Goal: Communication & Community: Answer question/provide support

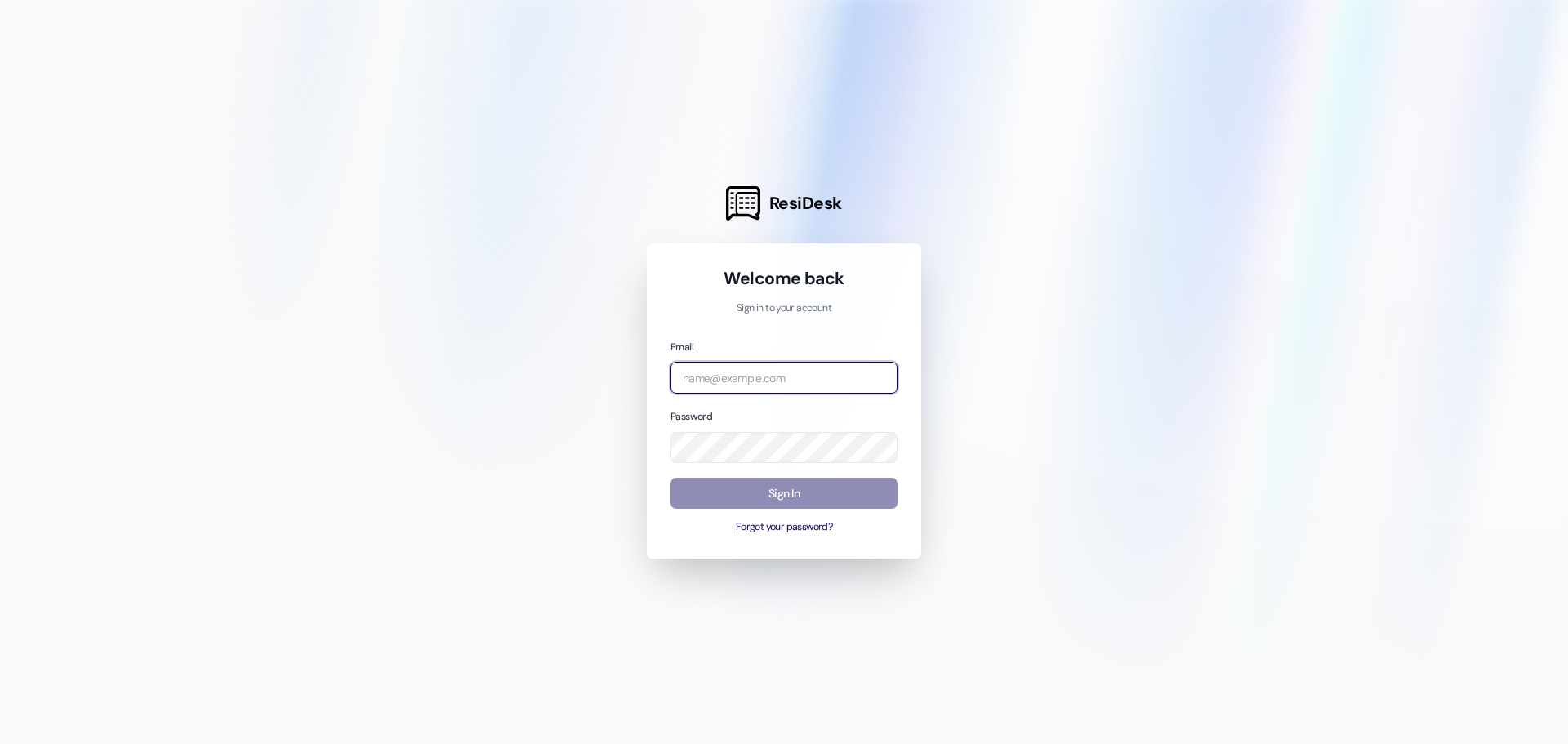
type input "[PERSON_NAME][EMAIL_ADDRESS][DOMAIN_NAME]"
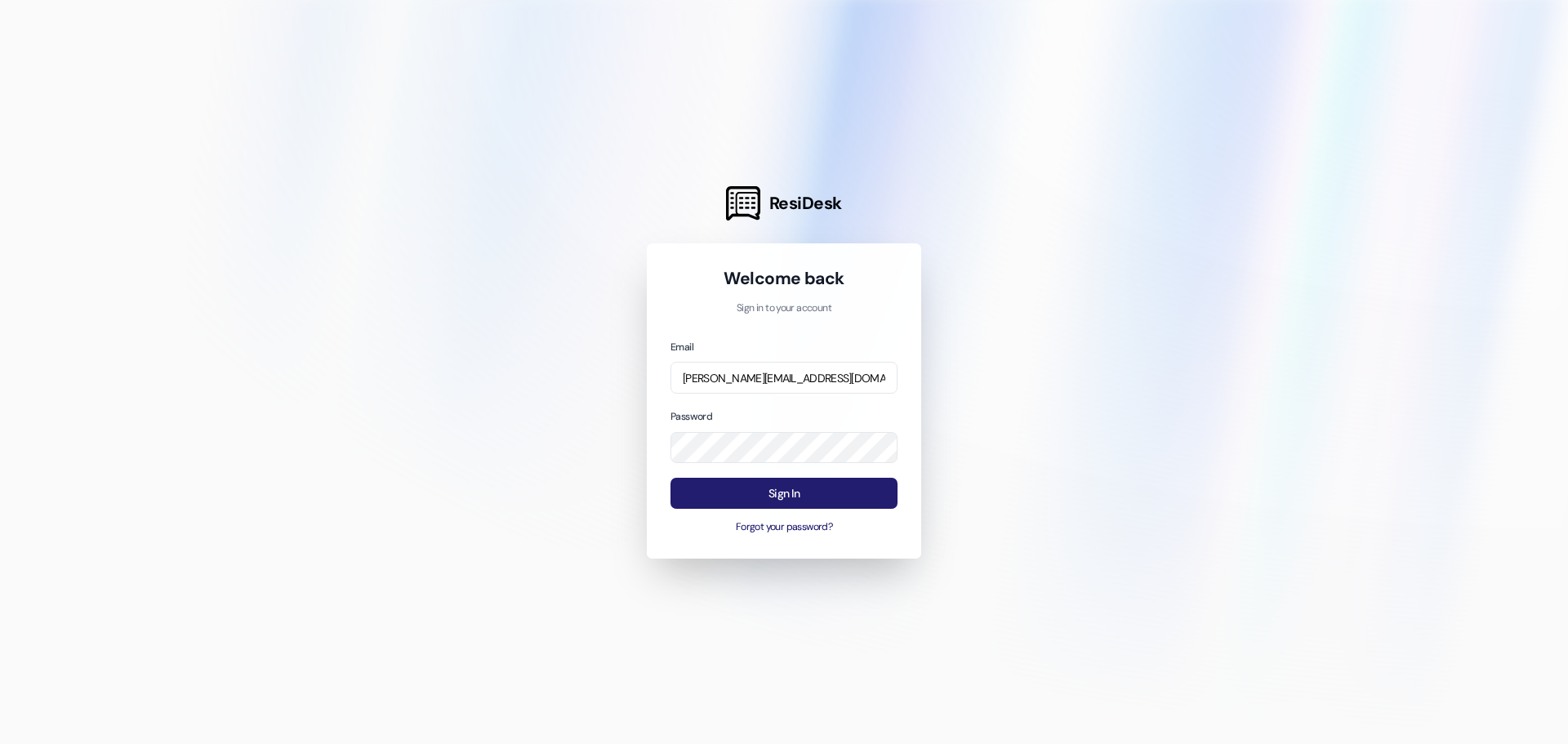
click at [748, 485] on button "Sign In" at bounding box center [784, 494] width 228 height 32
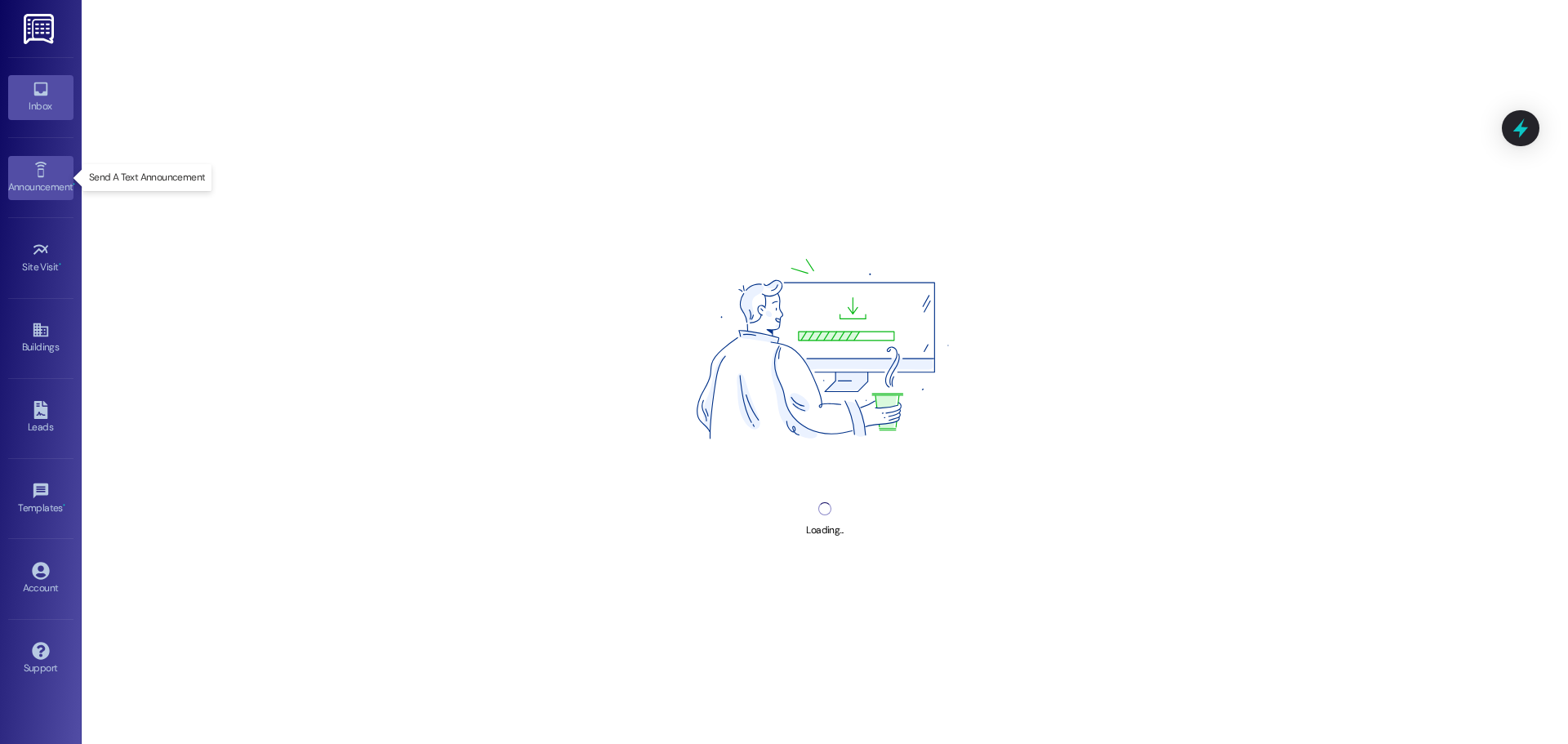
click at [40, 174] on icon at bounding box center [41, 170] width 18 height 18
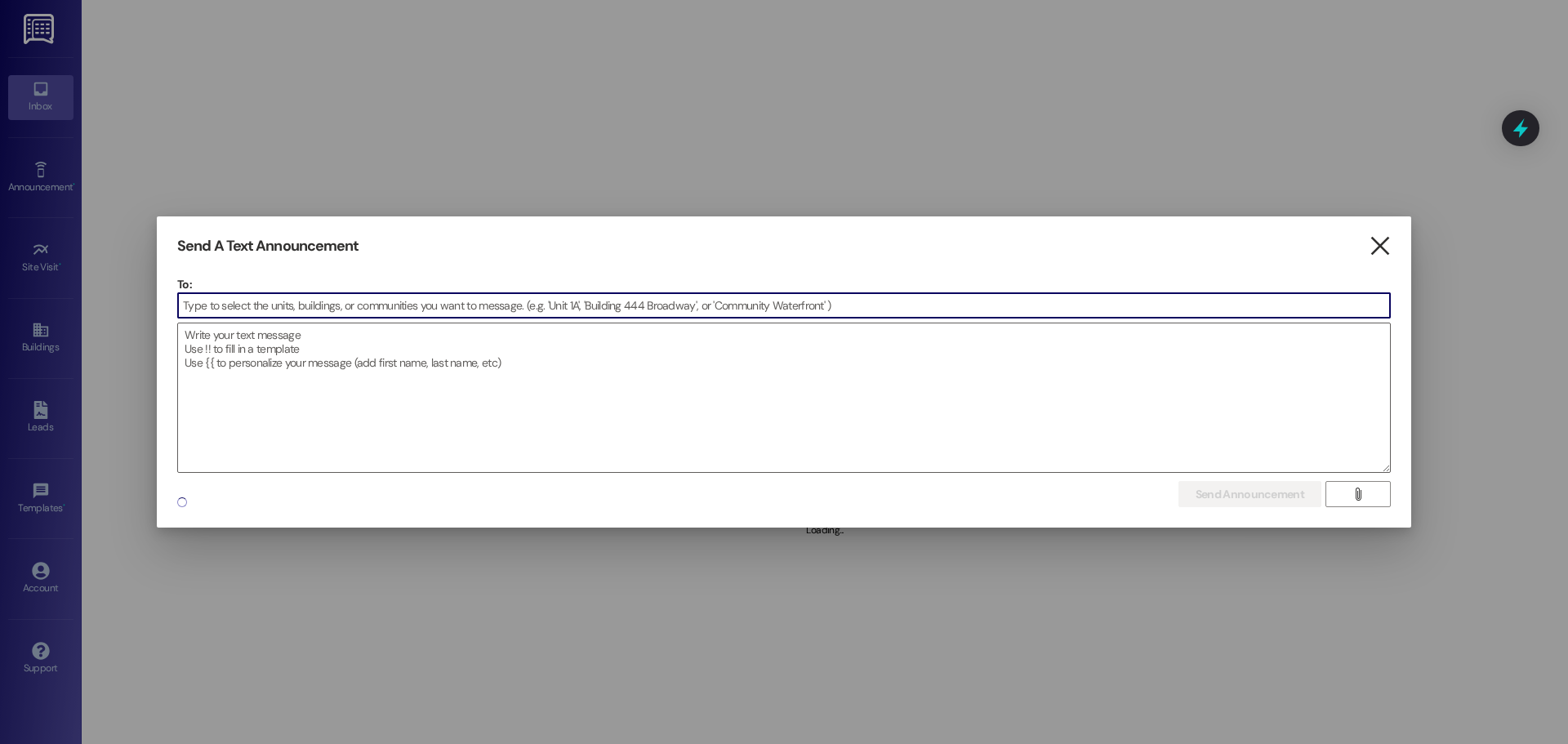
click at [1387, 241] on icon "" at bounding box center [1380, 245] width 22 height 17
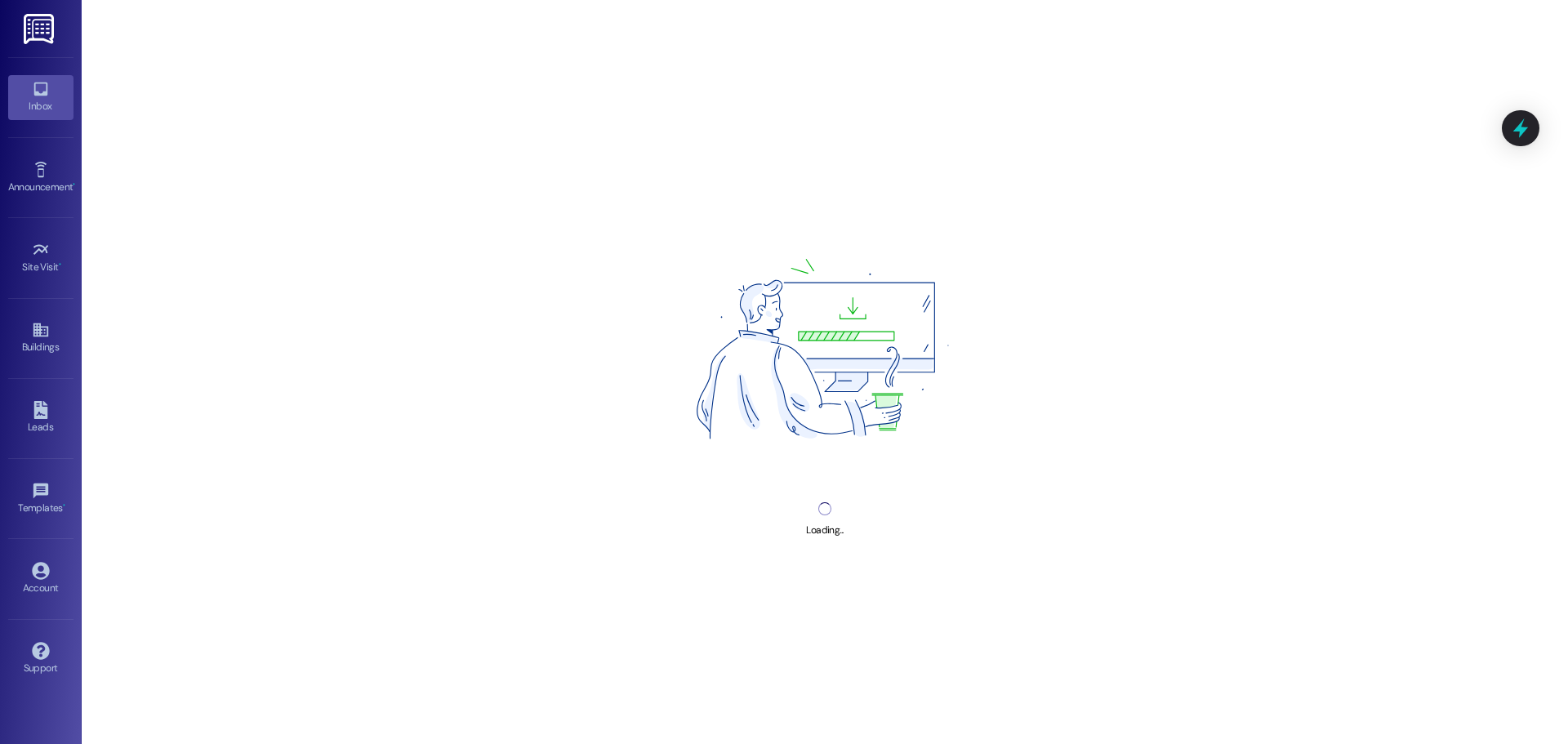
click at [40, 110] on div "Inbox" at bounding box center [41, 106] width 82 height 17
click at [34, 35] on img at bounding box center [41, 29] width 34 height 31
click at [57, 98] on div "Inbox" at bounding box center [41, 106] width 82 height 17
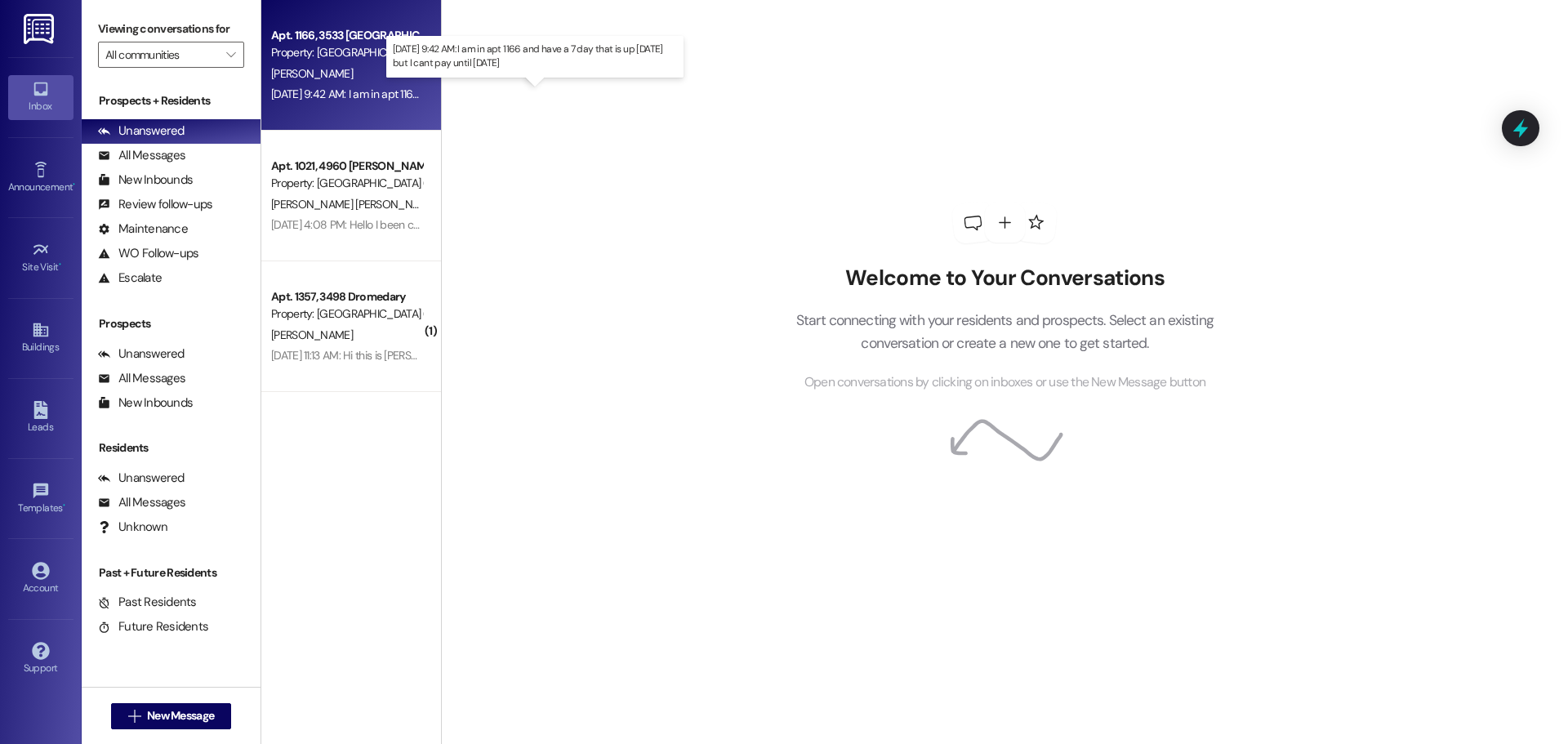
click at [287, 92] on div "Sep 16, 2025 at 9:42 AM: I am in apt 1166 and have a 7 day that is up tomorrow …" at bounding box center [490, 94] width 437 height 15
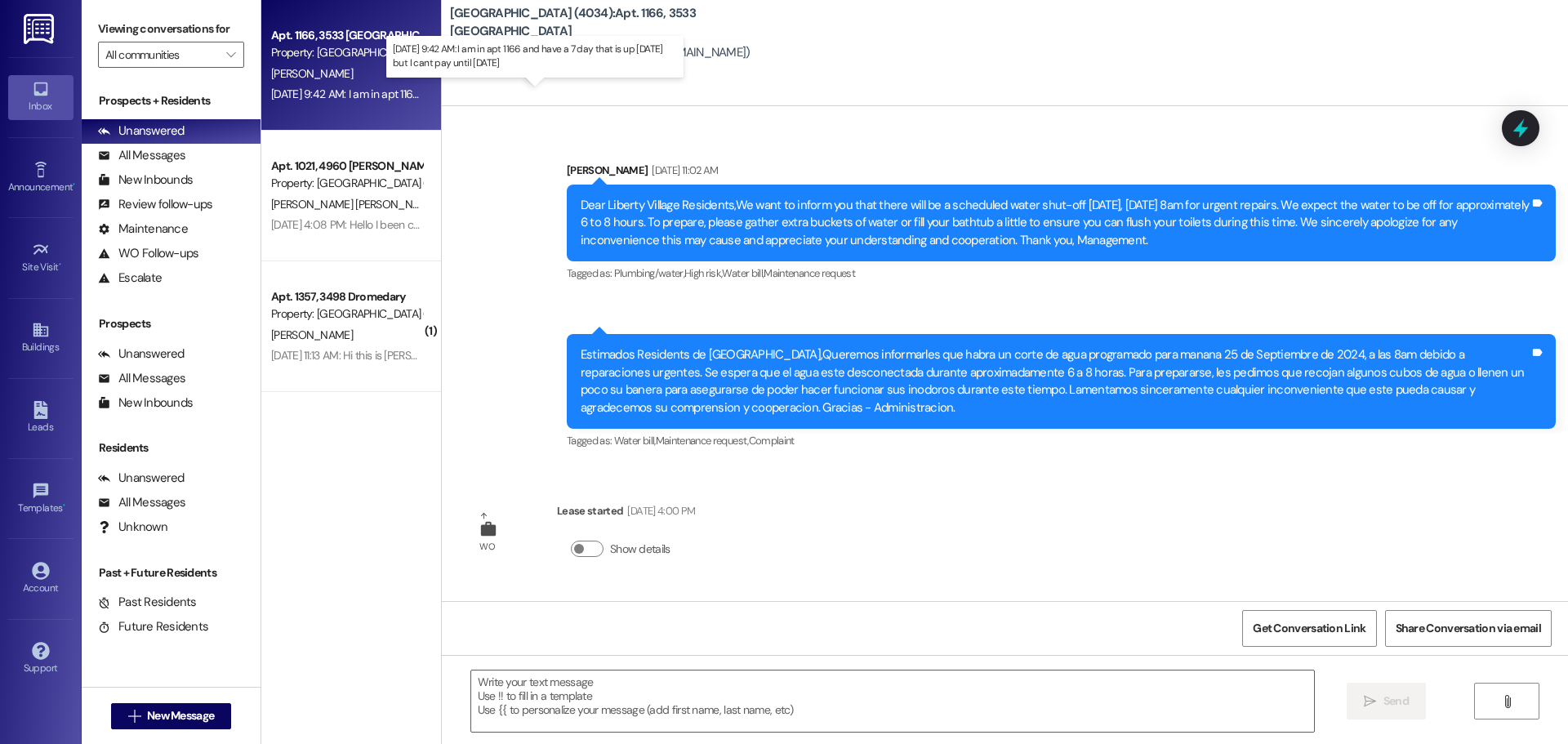
scroll to position [2859, 0]
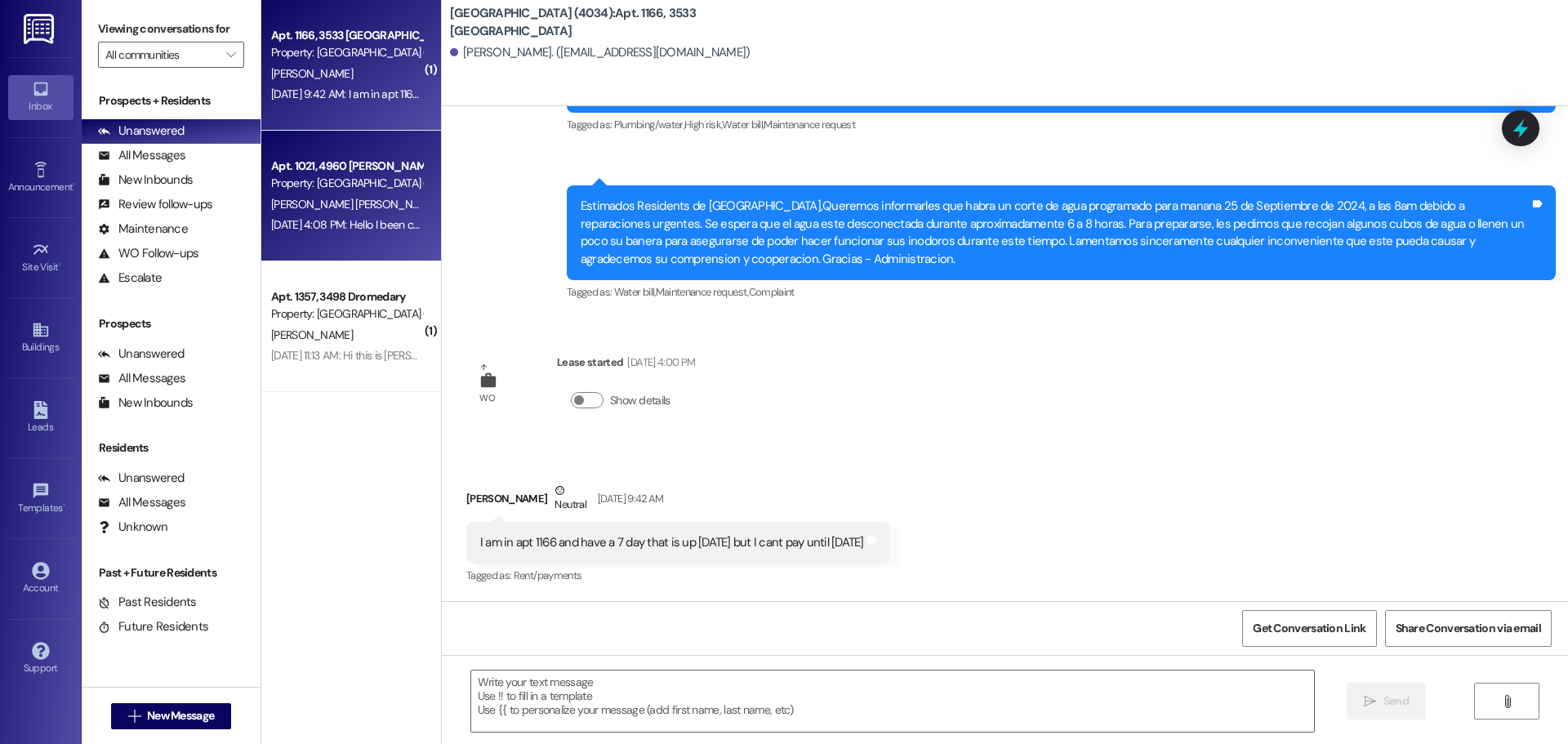
click at [335, 238] on div "Apt. 1021, 4960 Nellis Oasis Property: Liberty Village (4034) D. Esparza Baeza …" at bounding box center [351, 196] width 180 height 131
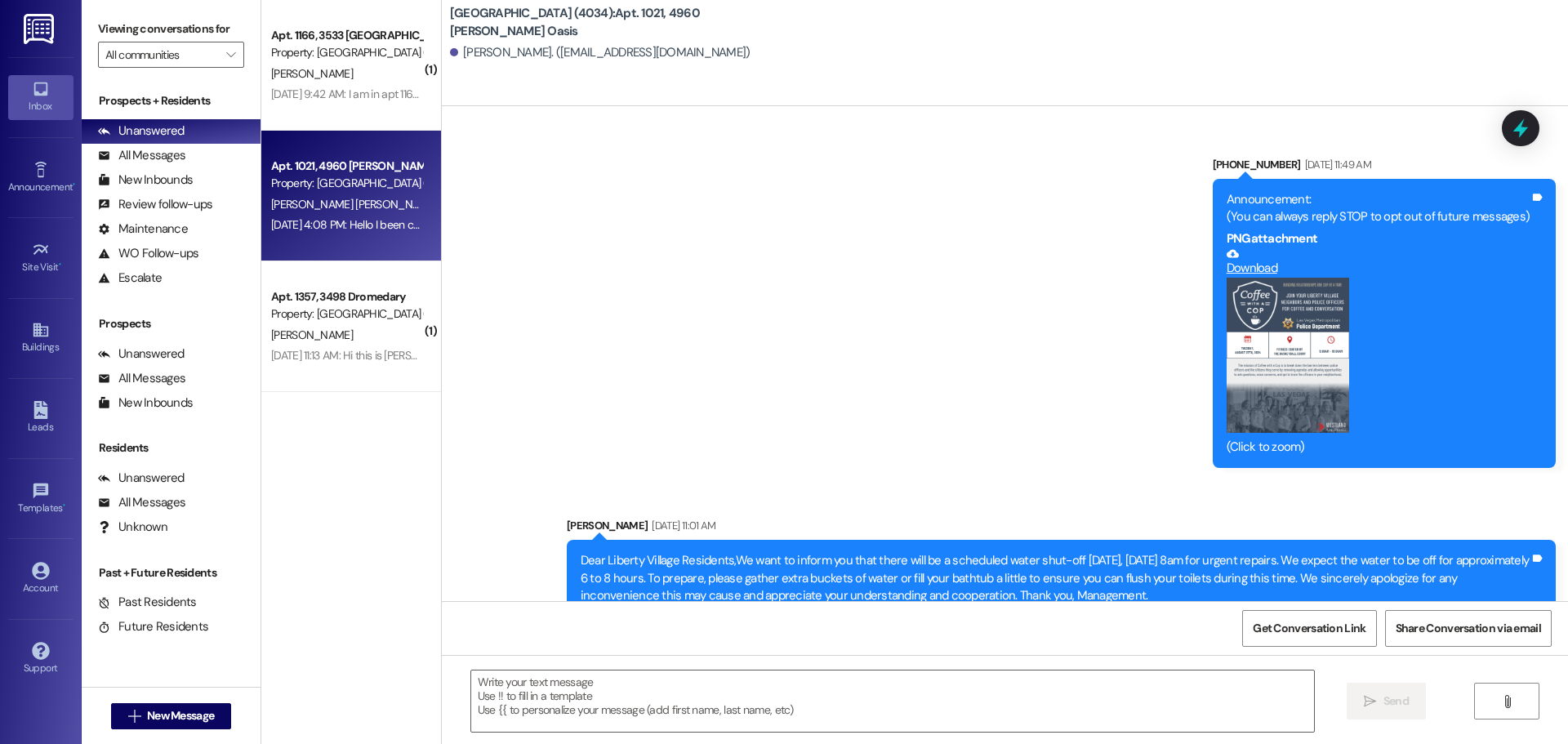
scroll to position [490, 0]
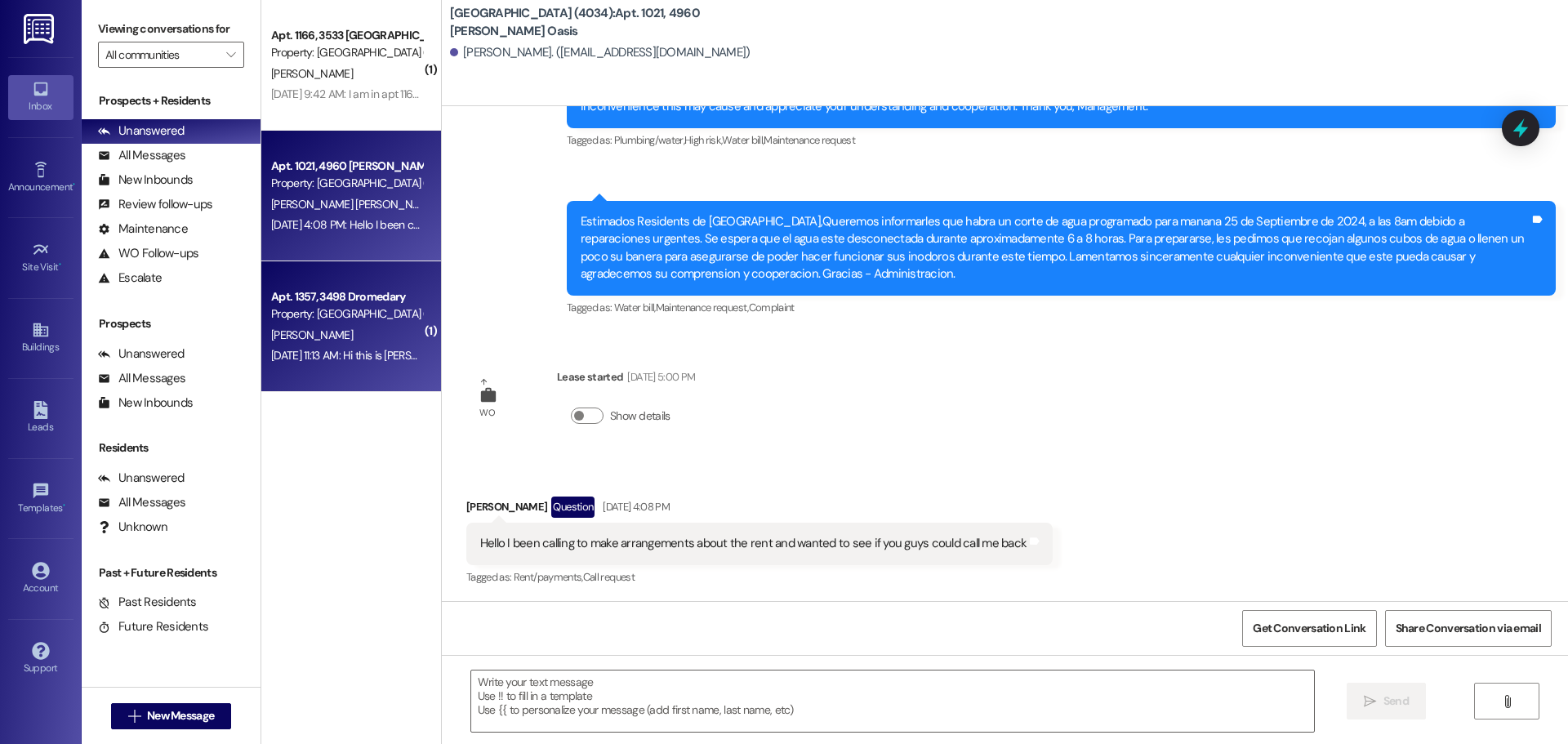
click at [318, 317] on div "Property: Liberty Village (4034)" at bounding box center [346, 314] width 151 height 17
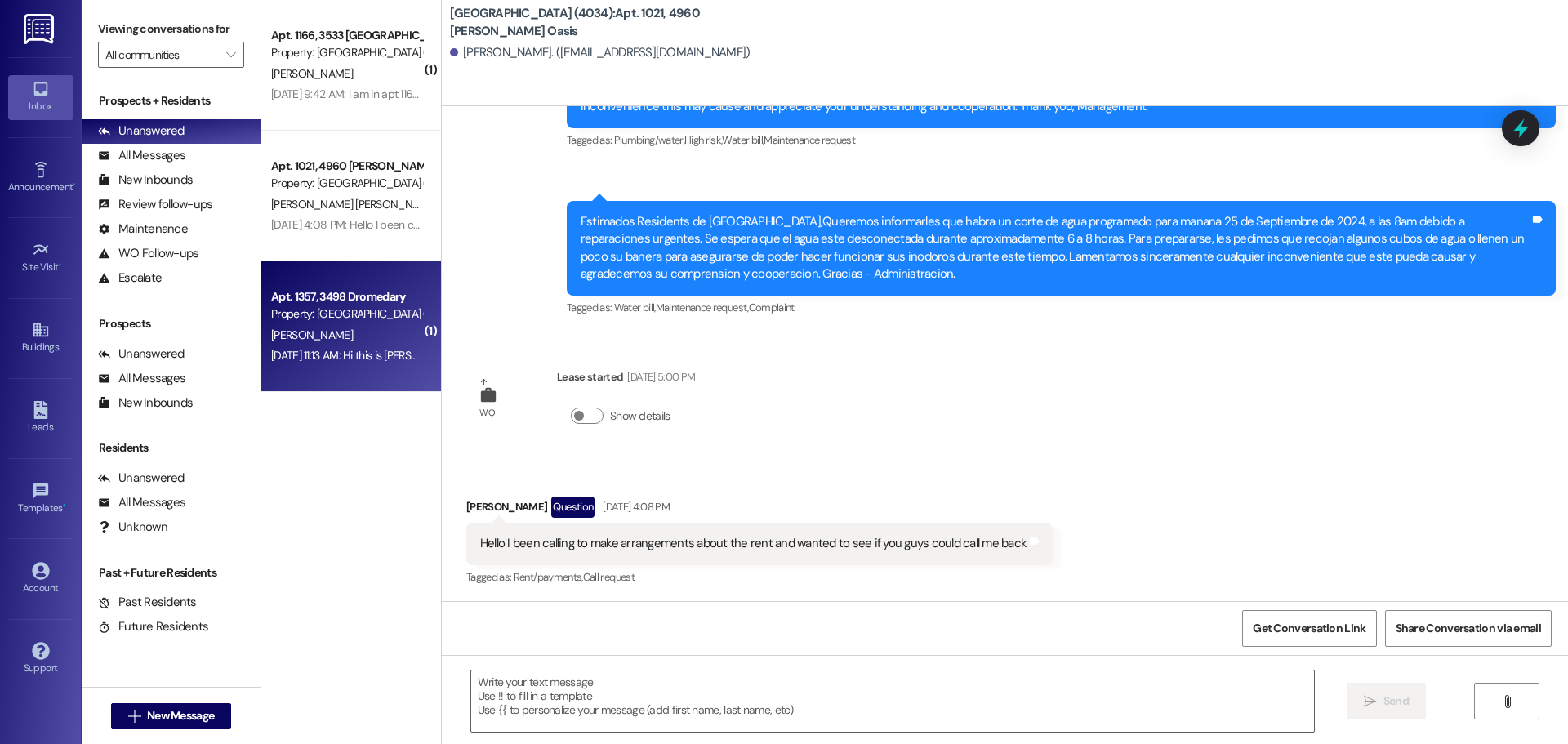
scroll to position [0, 0]
